Goal: Information Seeking & Learning: Learn about a topic

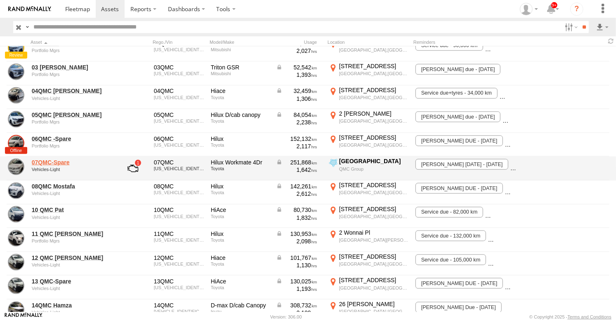
scroll to position [642, 0]
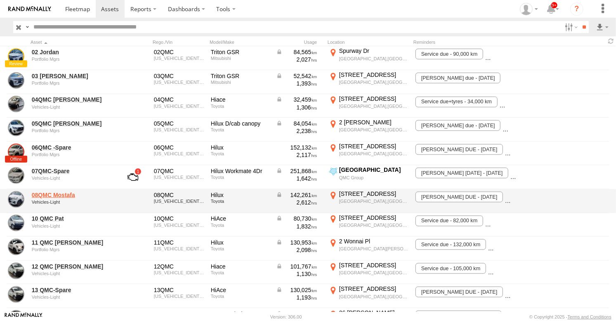
click at [54, 196] on link "08QMC Mostafa" at bounding box center [72, 194] width 80 height 7
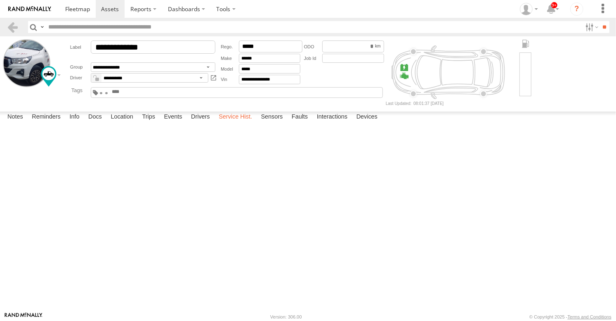
click at [230, 123] on label "Service Hist." at bounding box center [236, 117] width 42 height 12
click at [97, 123] on label "Docs" at bounding box center [95, 117] width 22 height 12
click at [0, 0] on link at bounding box center [0, 0] width 0 height 0
